Goal: Communication & Community: Answer question/provide support

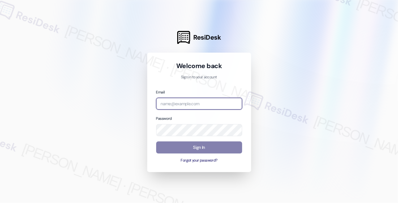
click at [204, 100] on input "email" at bounding box center [199, 104] width 86 height 12
type input "automated-surveys-tdc_management-[PERSON_NAME].[PERSON_NAME]@tdc_[DOMAIN_NAME]"
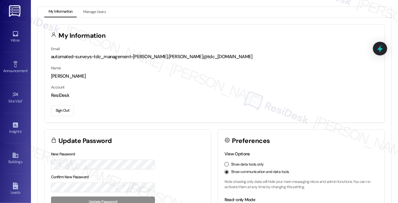
click at [36, 19] on div "My Information Manage Users My Information Email automated-surveys-tdc_manageme…" at bounding box center [214, 155] width 367 height 298
click at [17, 46] on div "Inbox Go to Inbox" at bounding box center [15, 37] width 25 height 30
click at [14, 31] on icon at bounding box center [15, 33] width 5 height 5
